Goal: Transaction & Acquisition: Purchase product/service

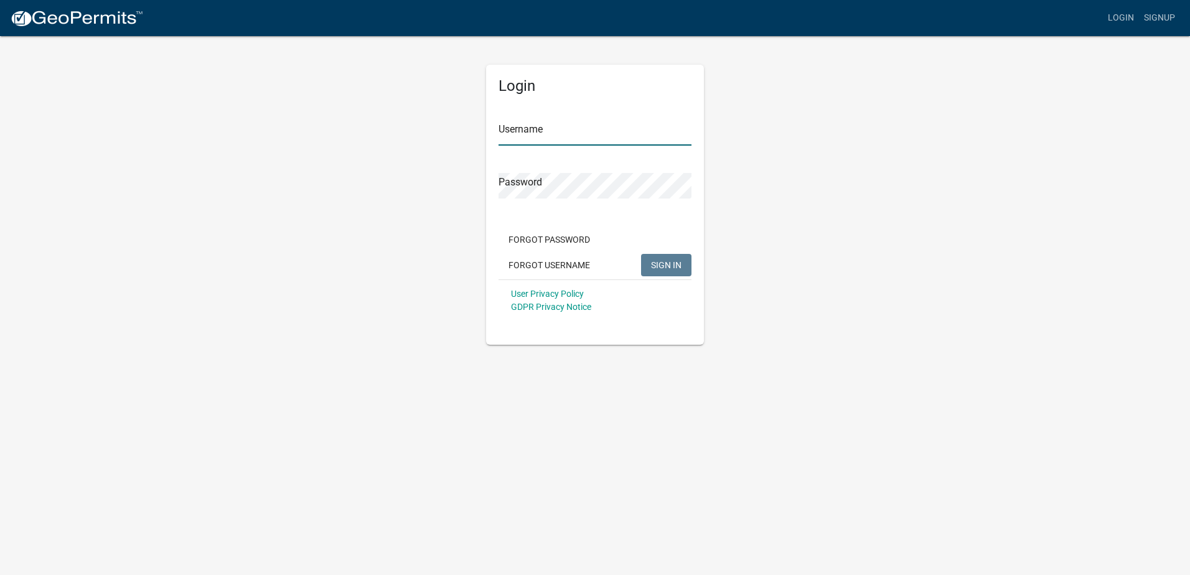
type input "Young Electric Inc"
click at [657, 262] on span "SIGN IN" at bounding box center [666, 265] width 30 height 10
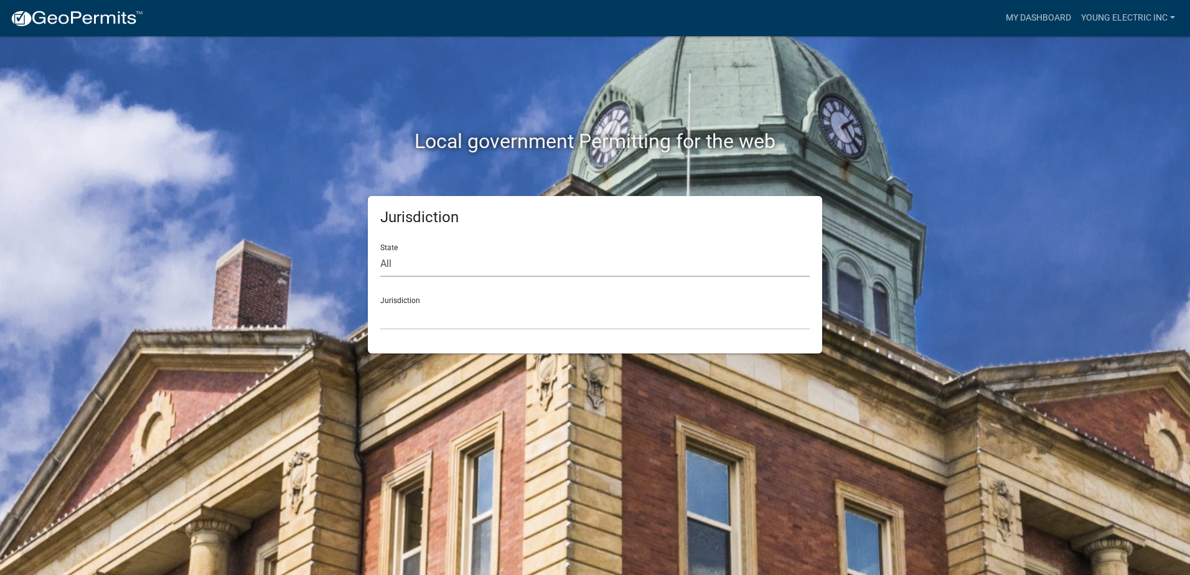
click at [555, 274] on select "All [US_STATE] [US_STATE] [US_STATE] [US_STATE] [US_STATE] [US_STATE] [US_STATE…" at bounding box center [594, 264] width 429 height 26
select select "[US_STATE]"
click at [380, 251] on select "All [US_STATE] [US_STATE] [US_STATE] [US_STATE] [US_STATE] [US_STATE] [US_STATE…" at bounding box center [594, 264] width 429 height 26
click at [476, 320] on select "City of [GEOGRAPHIC_DATA], [US_STATE] City of [GEOGRAPHIC_DATA], [US_STATE] Cit…" at bounding box center [594, 317] width 429 height 26
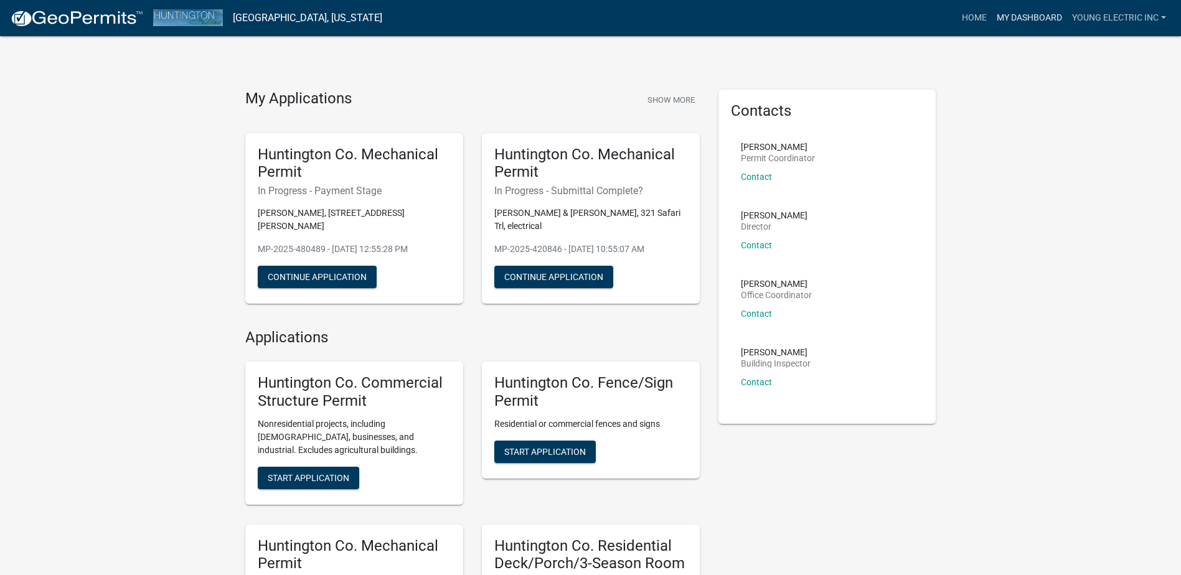
click at [1016, 21] on link "My Dashboard" at bounding box center [1028, 18] width 75 height 24
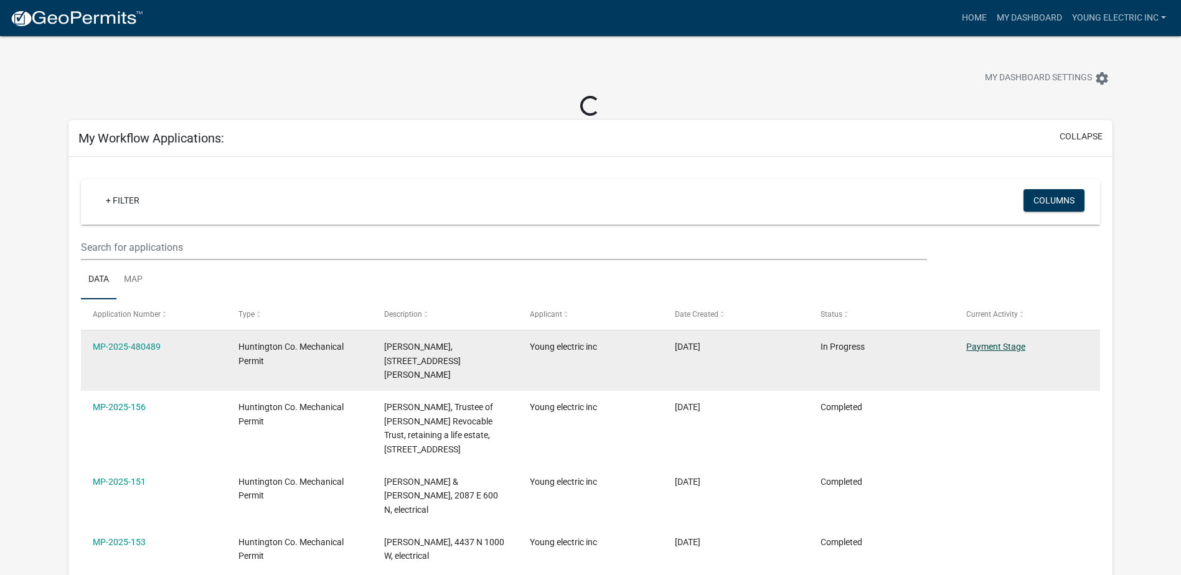
click at [1000, 347] on link "Payment Stage" at bounding box center [995, 347] width 59 height 10
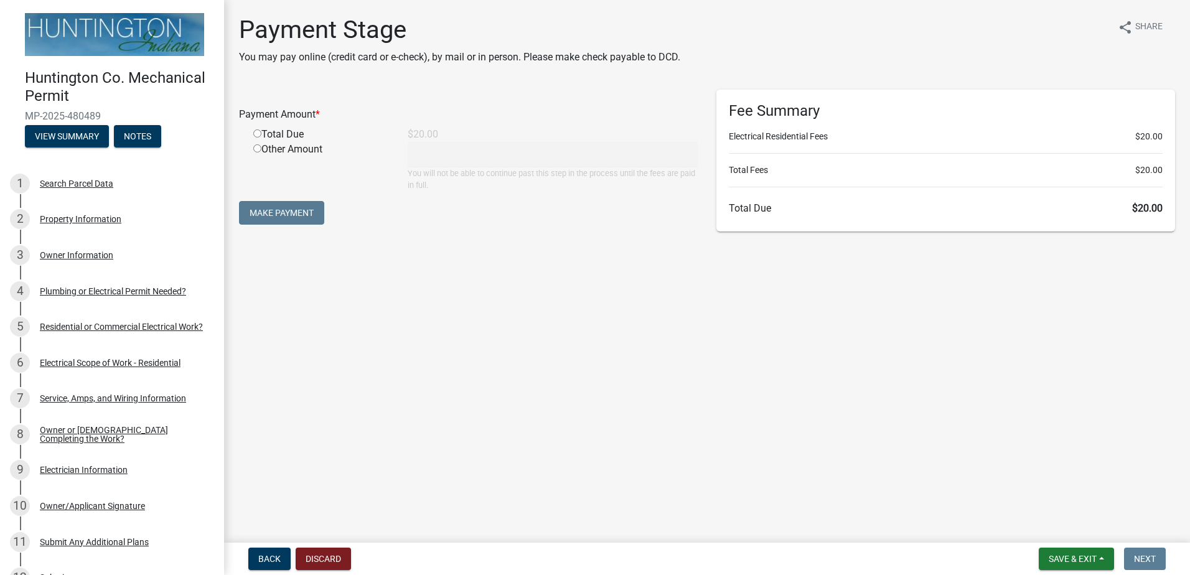
click at [261, 138] on div "Total Due" at bounding box center [321, 134] width 154 height 15
click at [259, 138] on div "Total Due" at bounding box center [321, 134] width 154 height 15
click at [256, 131] on input "radio" at bounding box center [257, 133] width 8 height 8
radio input "true"
type input "20"
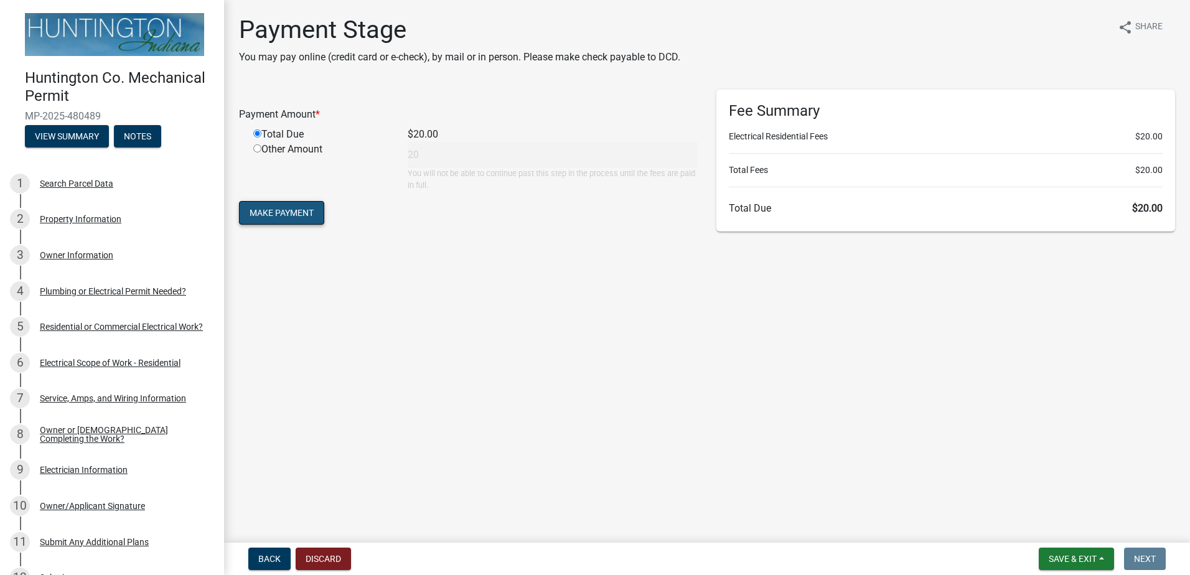
click at [274, 215] on button "Make Payment" at bounding box center [281, 213] width 85 height 24
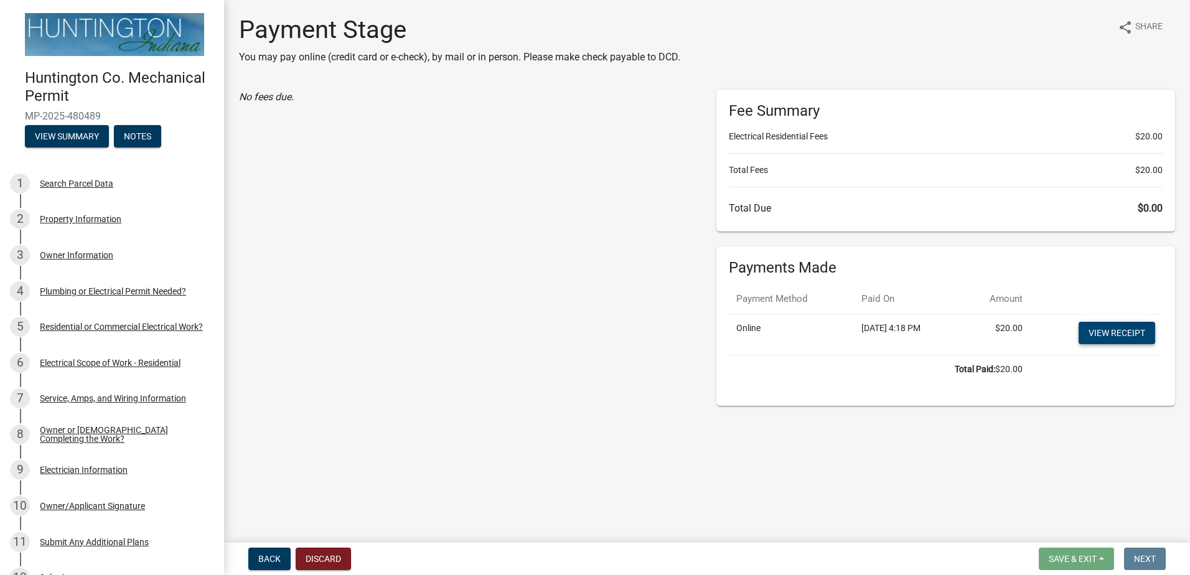
click at [1105, 336] on link "View receipt" at bounding box center [1117, 333] width 77 height 22
click at [1093, 564] on button "Exit" at bounding box center [1090, 559] width 38 height 22
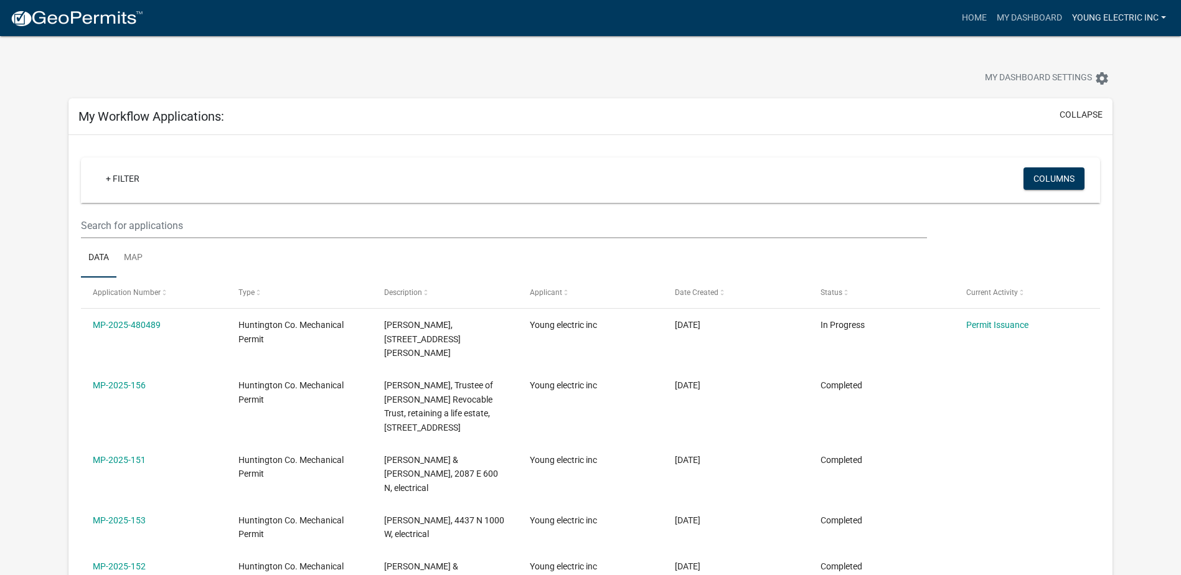
click at [1167, 13] on link "Young electric inc" at bounding box center [1119, 18] width 104 height 24
click at [1101, 88] on link "Logout" at bounding box center [1121, 92] width 100 height 30
